Goal: Task Accomplishment & Management: Use online tool/utility

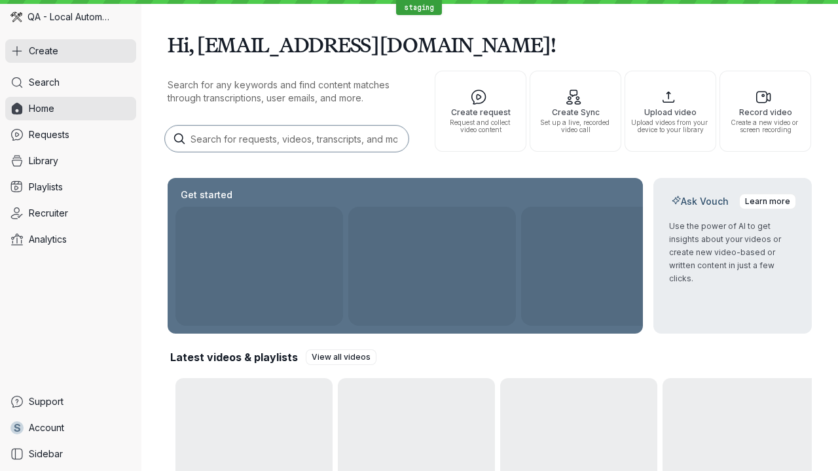
click at [71, 51] on button "Create" at bounding box center [70, 51] width 131 height 24
